Goal: Find contact information: Find contact information

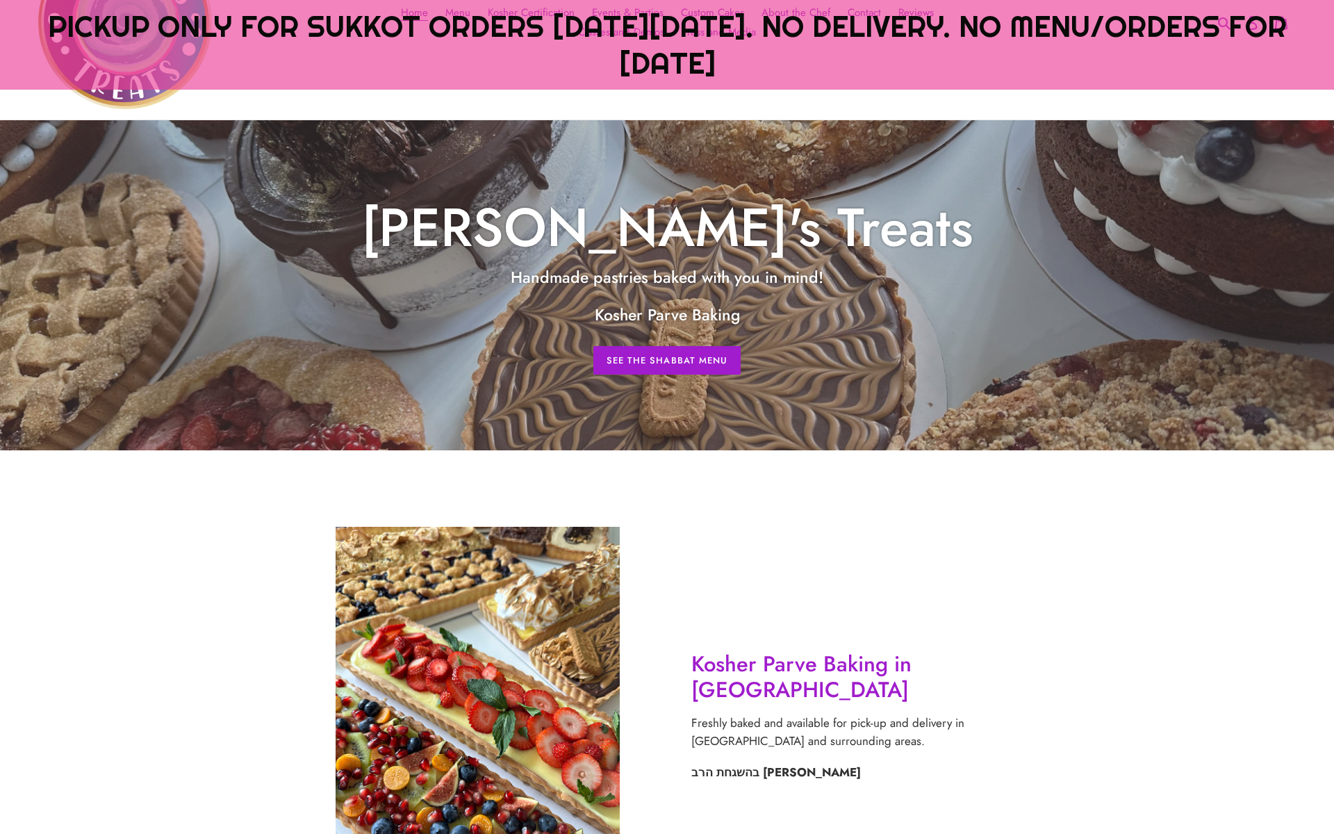
scroll to position [121, 0]
